Goal: Transaction & Acquisition: Obtain resource

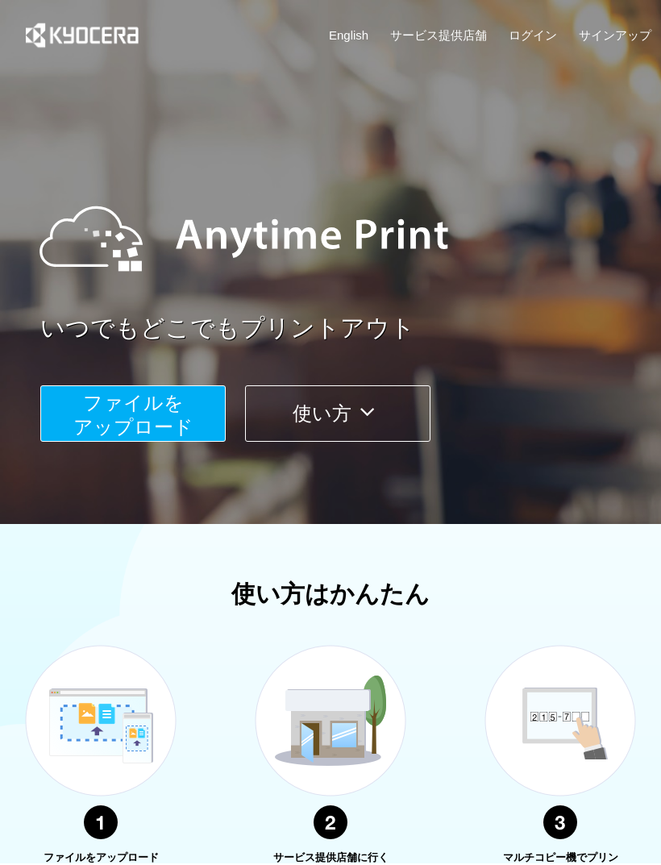
click at [119, 400] on span "ファイルを ​​アップロード" at bounding box center [133, 415] width 120 height 46
click at [170, 397] on span "ファイルを ​​アップロード" at bounding box center [133, 415] width 120 height 46
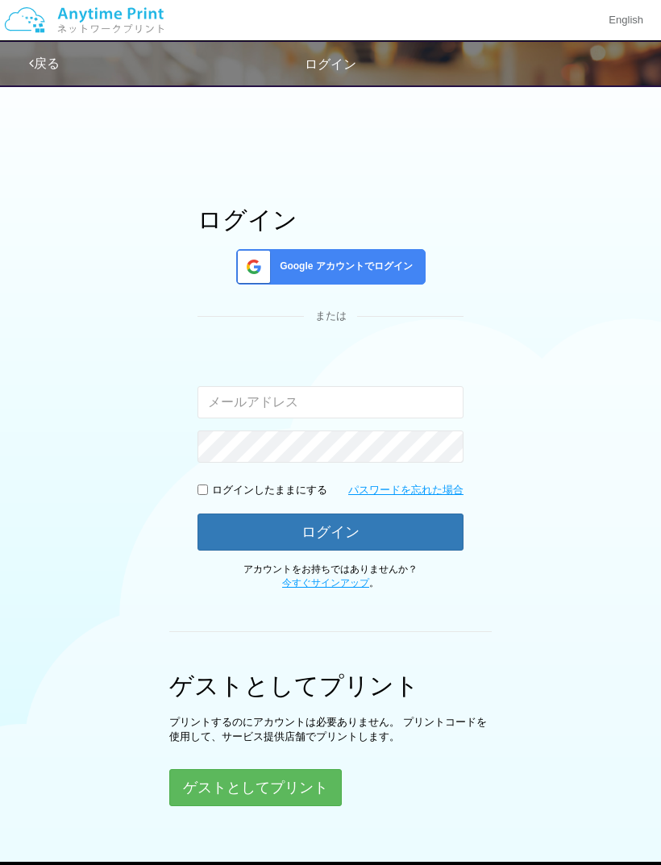
click at [275, 776] on button "ゲストとしてプリント" at bounding box center [255, 787] width 173 height 37
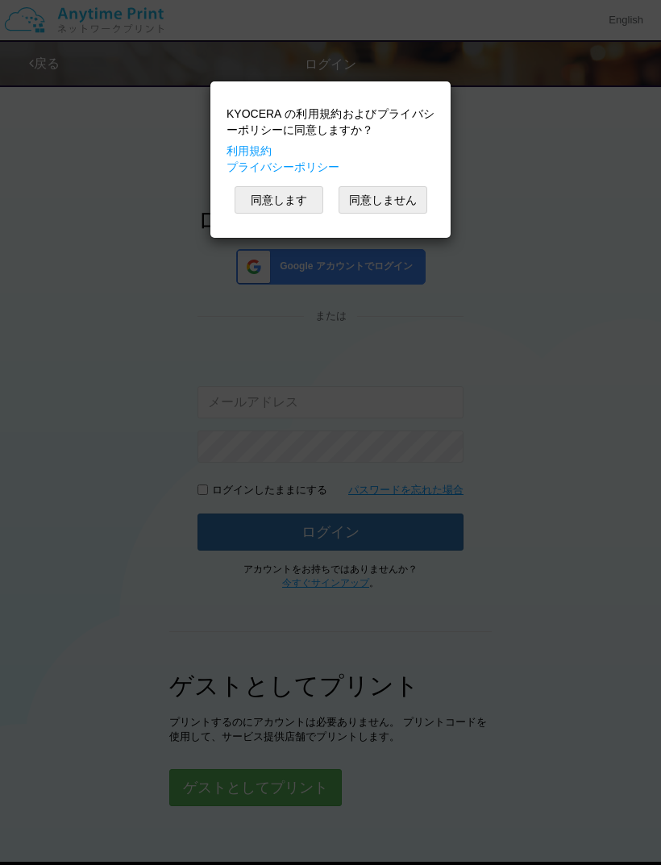
click at [397, 189] on button "同意しません" at bounding box center [383, 199] width 89 height 27
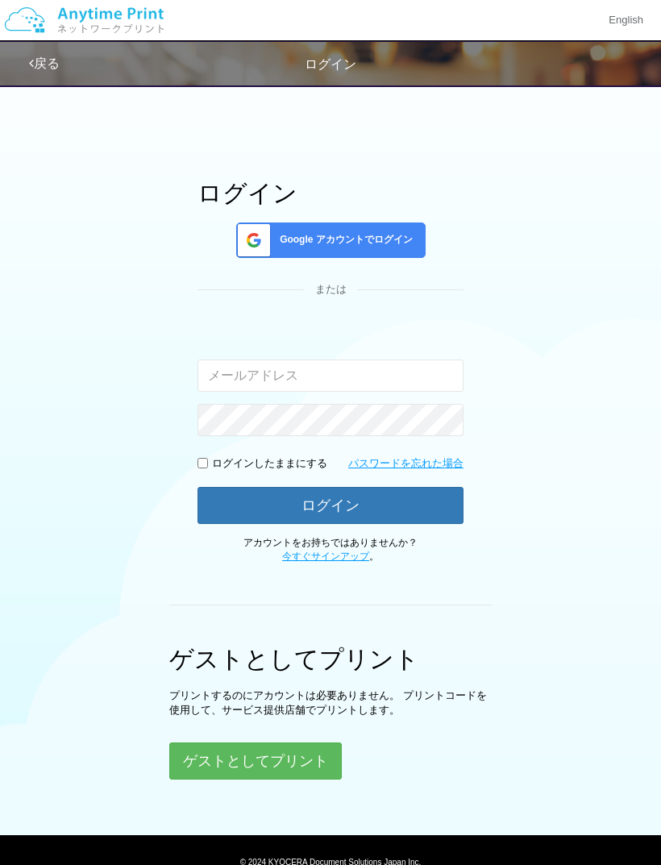
scroll to position [30, 0]
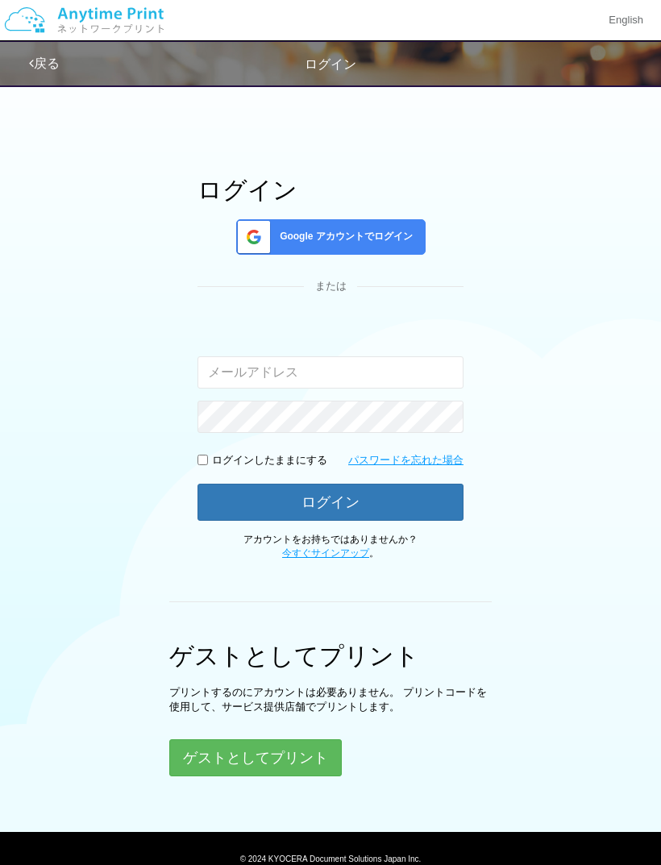
click at [295, 765] on button "ゲストとしてプリント" at bounding box center [255, 757] width 173 height 37
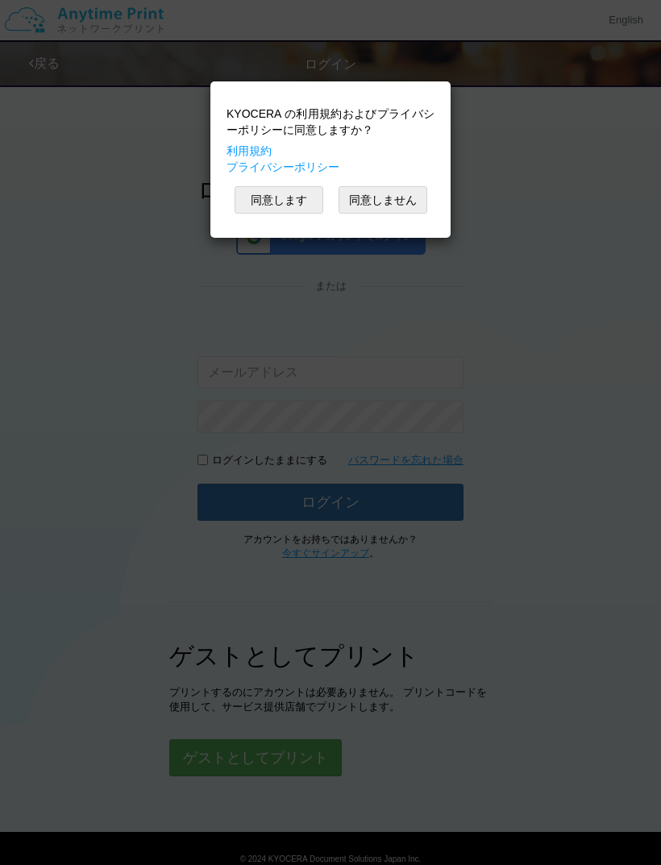
click at [296, 195] on button "同意します" at bounding box center [279, 199] width 89 height 27
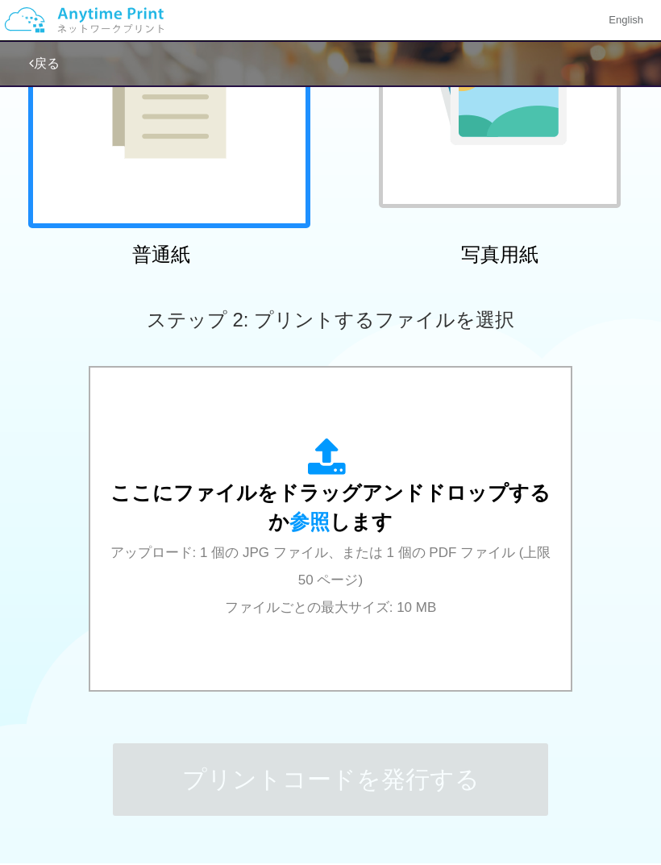
scroll to position [81, 0]
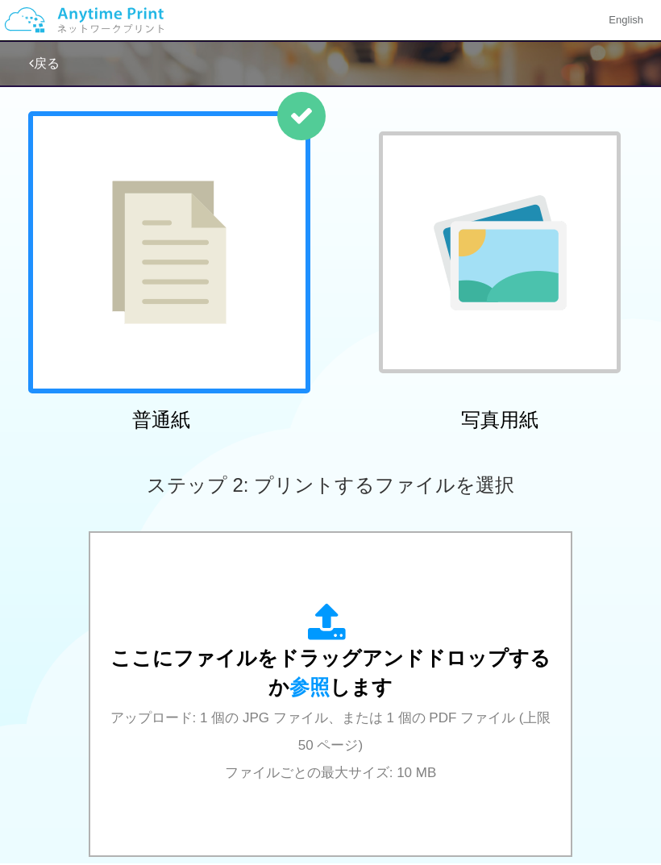
click at [305, 684] on span "参照" at bounding box center [309, 687] width 40 height 23
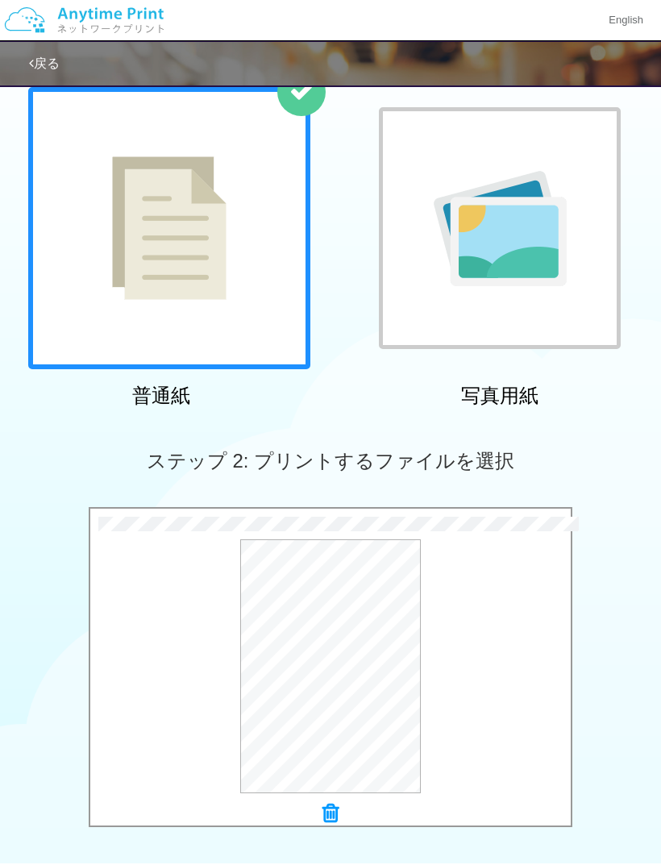
scroll to position [0, 0]
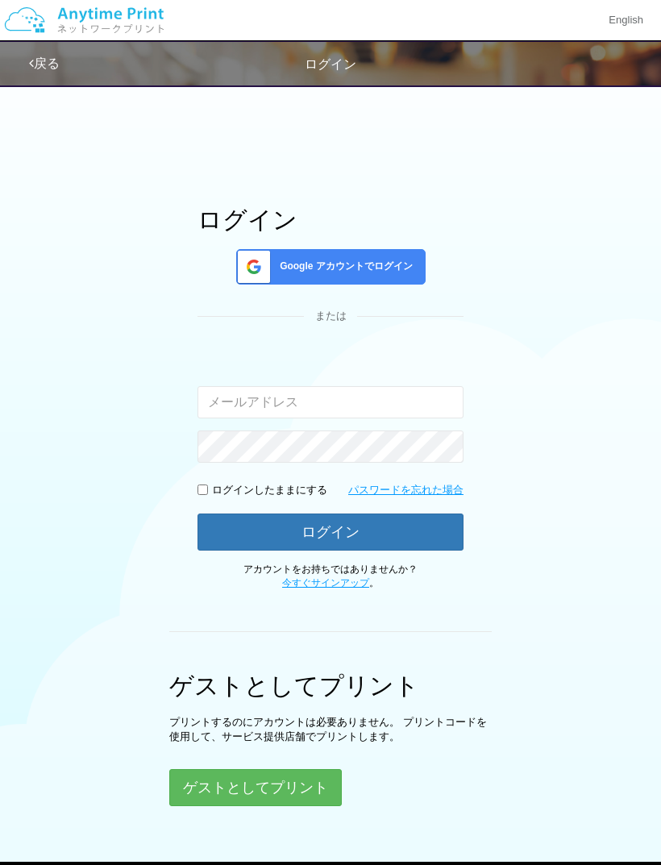
scroll to position [30, 0]
